Goal: Task Accomplishment & Management: Use online tool/utility

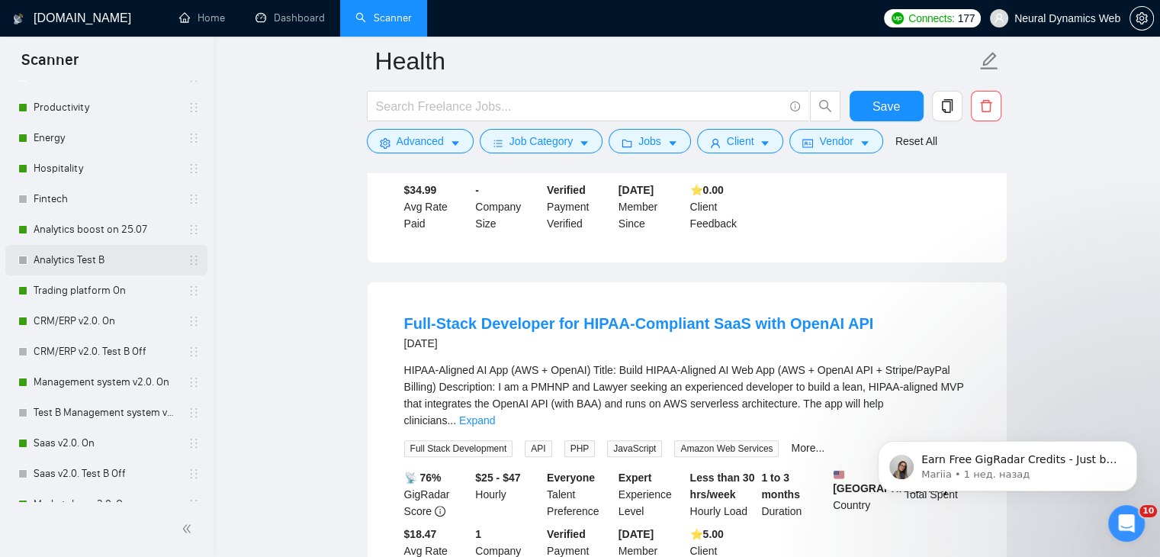
scroll to position [146, 0]
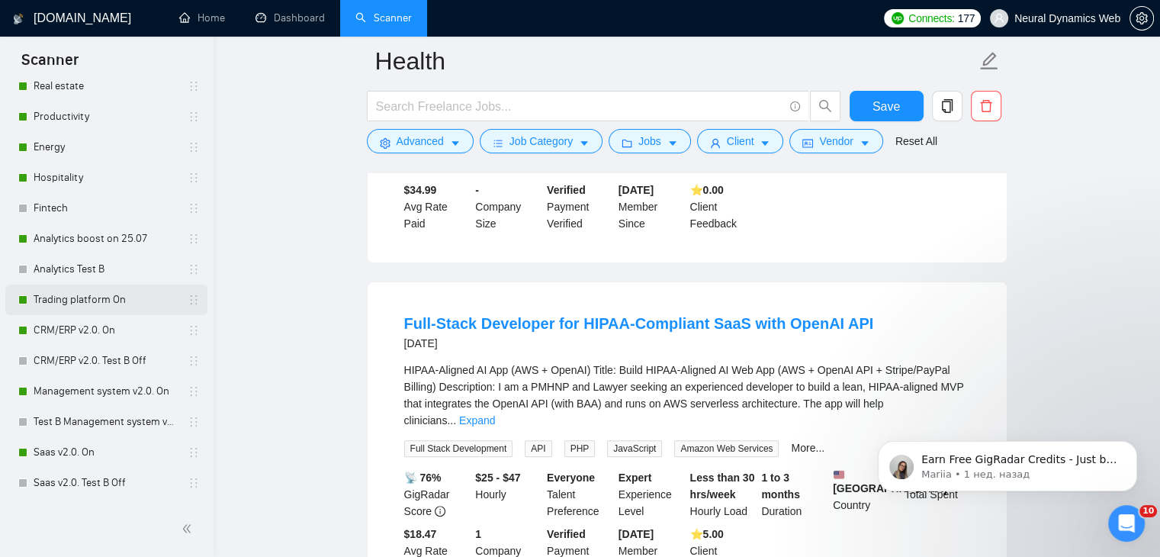
click at [91, 290] on link "Trading platform On" at bounding box center [106, 299] width 145 height 30
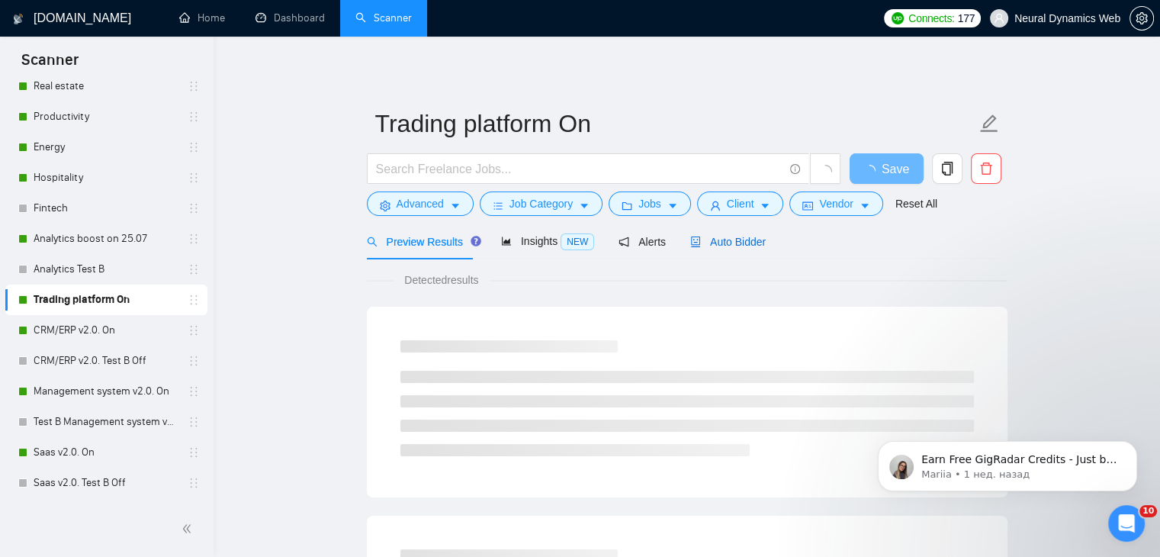
click at [726, 240] on span "Auto Bidder" at bounding box center [727, 242] width 75 height 12
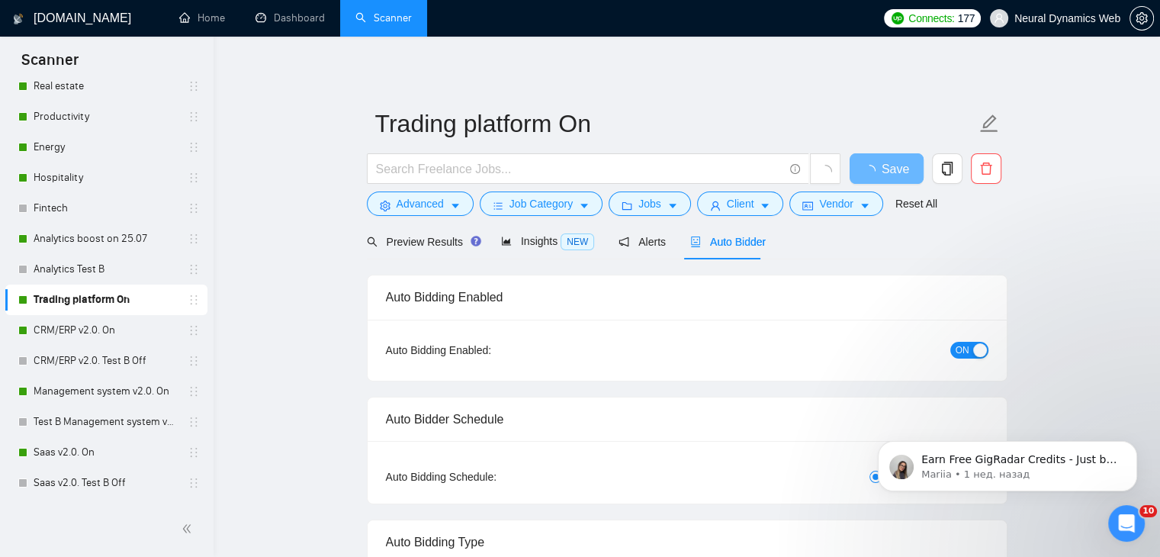
checkbox input "true"
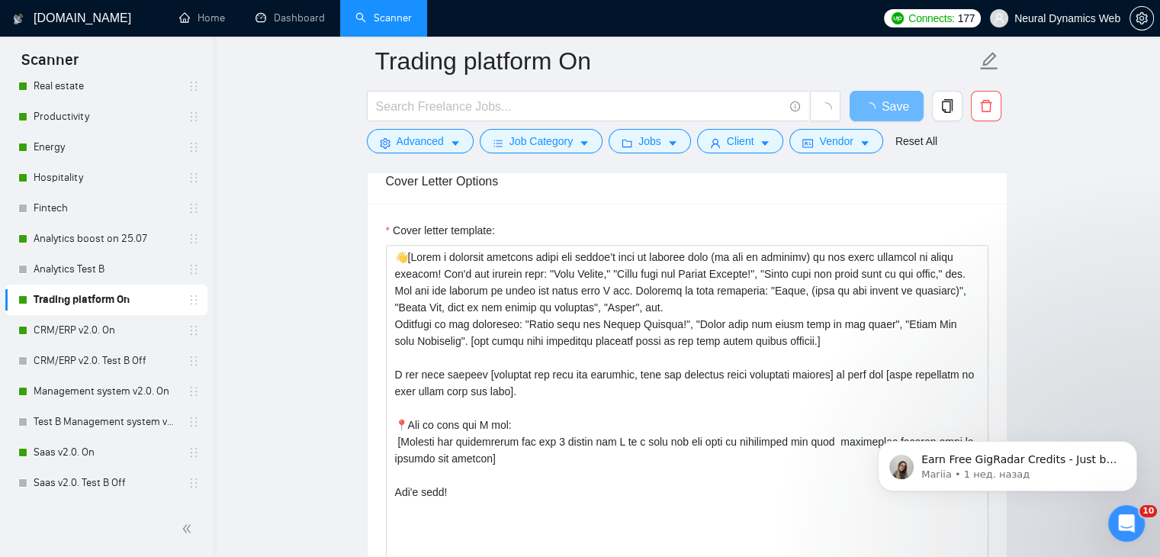
scroll to position [1617, 0]
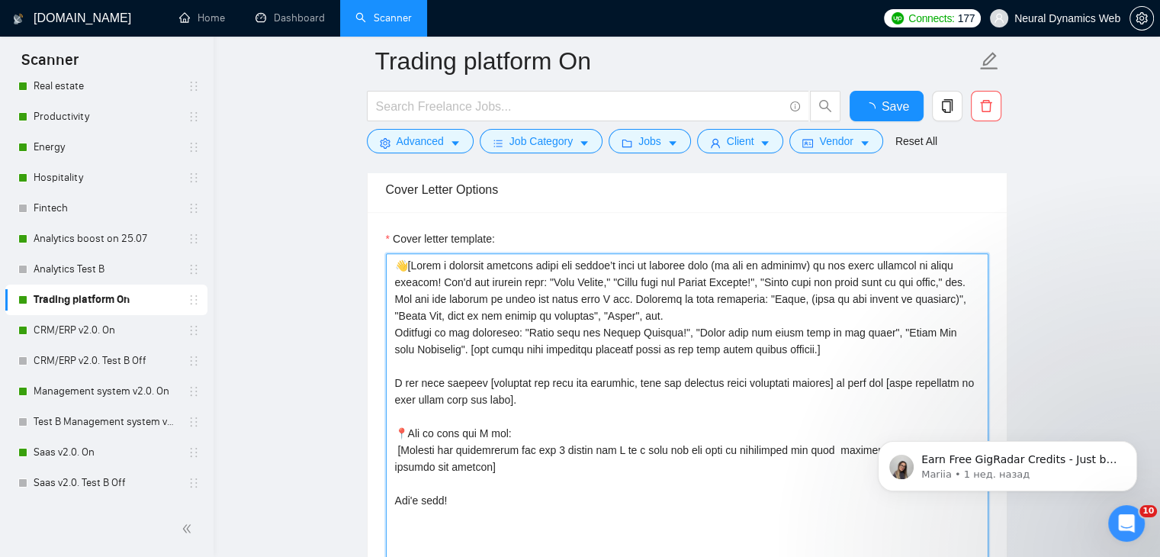
drag, startPoint x: 393, startPoint y: 239, endPoint x: 444, endPoint y: 474, distance: 240.9
click at [444, 474] on textarea "Cover letter template:" at bounding box center [687, 424] width 602 height 343
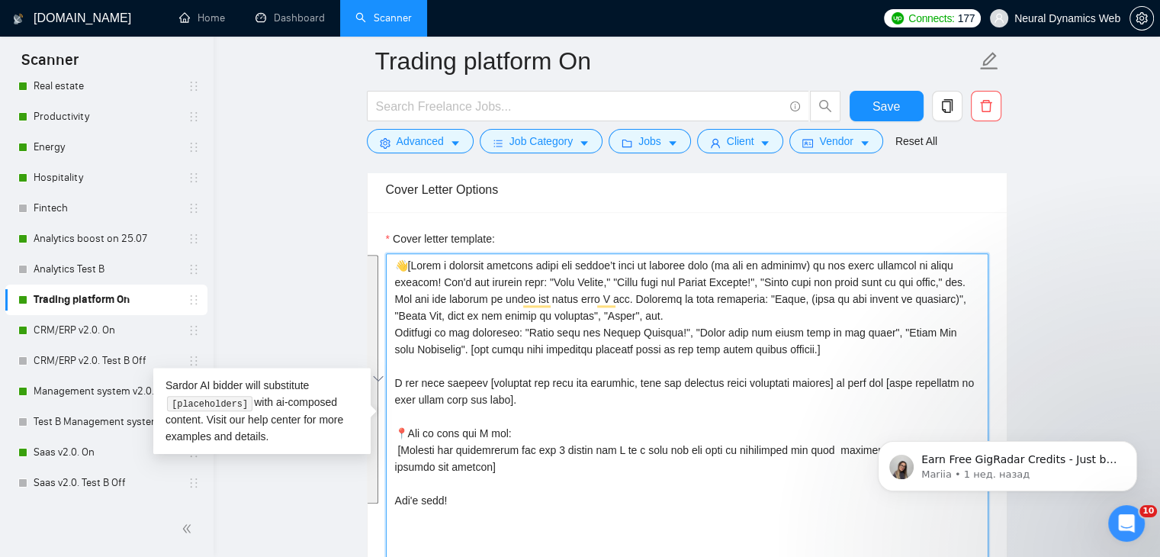
drag, startPoint x: 448, startPoint y: 495, endPoint x: 392, endPoint y: 243, distance: 257.9
click at [392, 243] on div "Cover letter template:" at bounding box center [687, 413] width 602 height 366
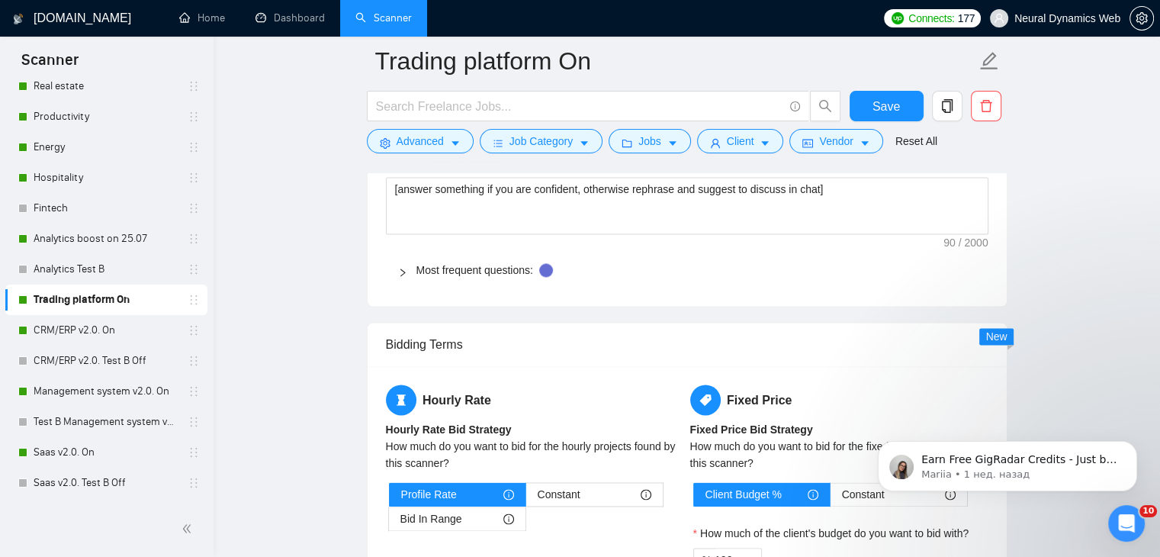
scroll to position [2147, 0]
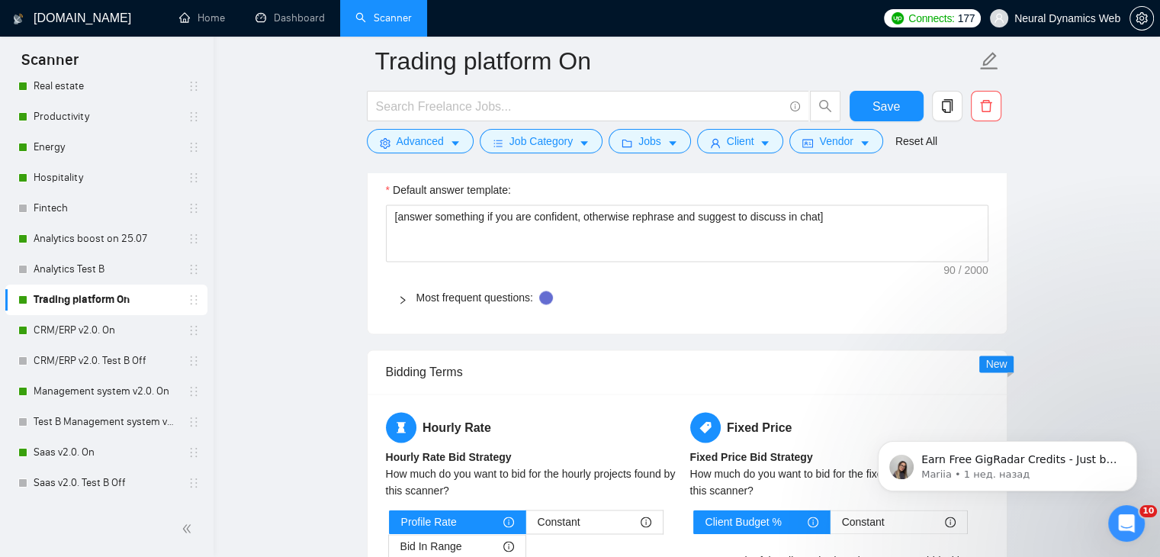
click at [470, 307] on div "Most frequent questions:" at bounding box center [687, 297] width 602 height 35
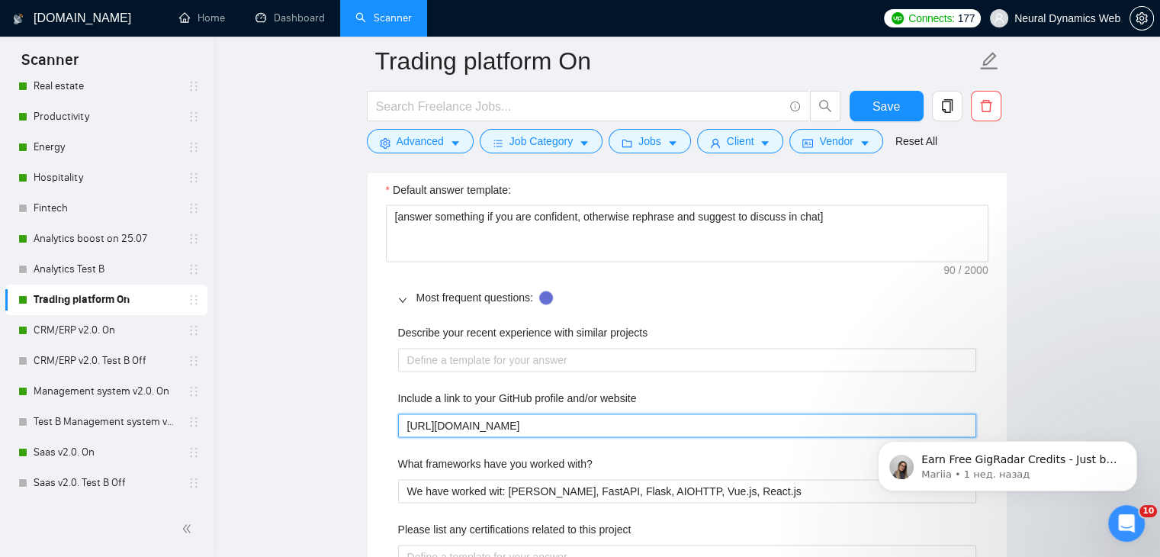
click at [473, 432] on website "[URL][DOMAIN_NAME]" at bounding box center [687, 425] width 578 height 24
